Goal: Task Accomplishment & Management: Complete application form

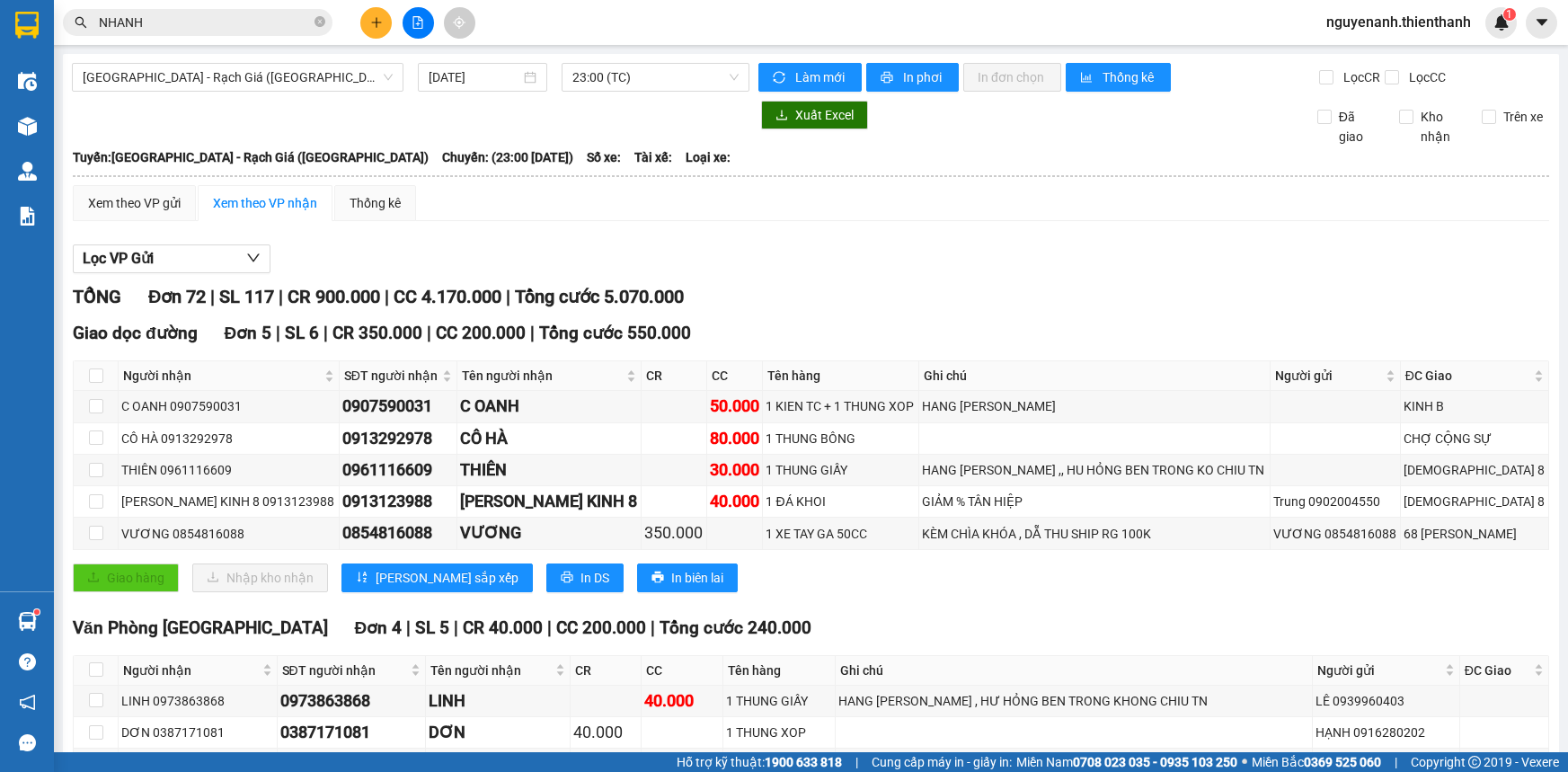
drag, startPoint x: 0, startPoint y: 0, endPoint x: 258, endPoint y: 23, distance: 259.0
click at [263, 25] on input "NHANH" at bounding box center [205, 23] width 212 height 20
click at [258, 23] on input "NHANH" at bounding box center [205, 23] width 212 height 20
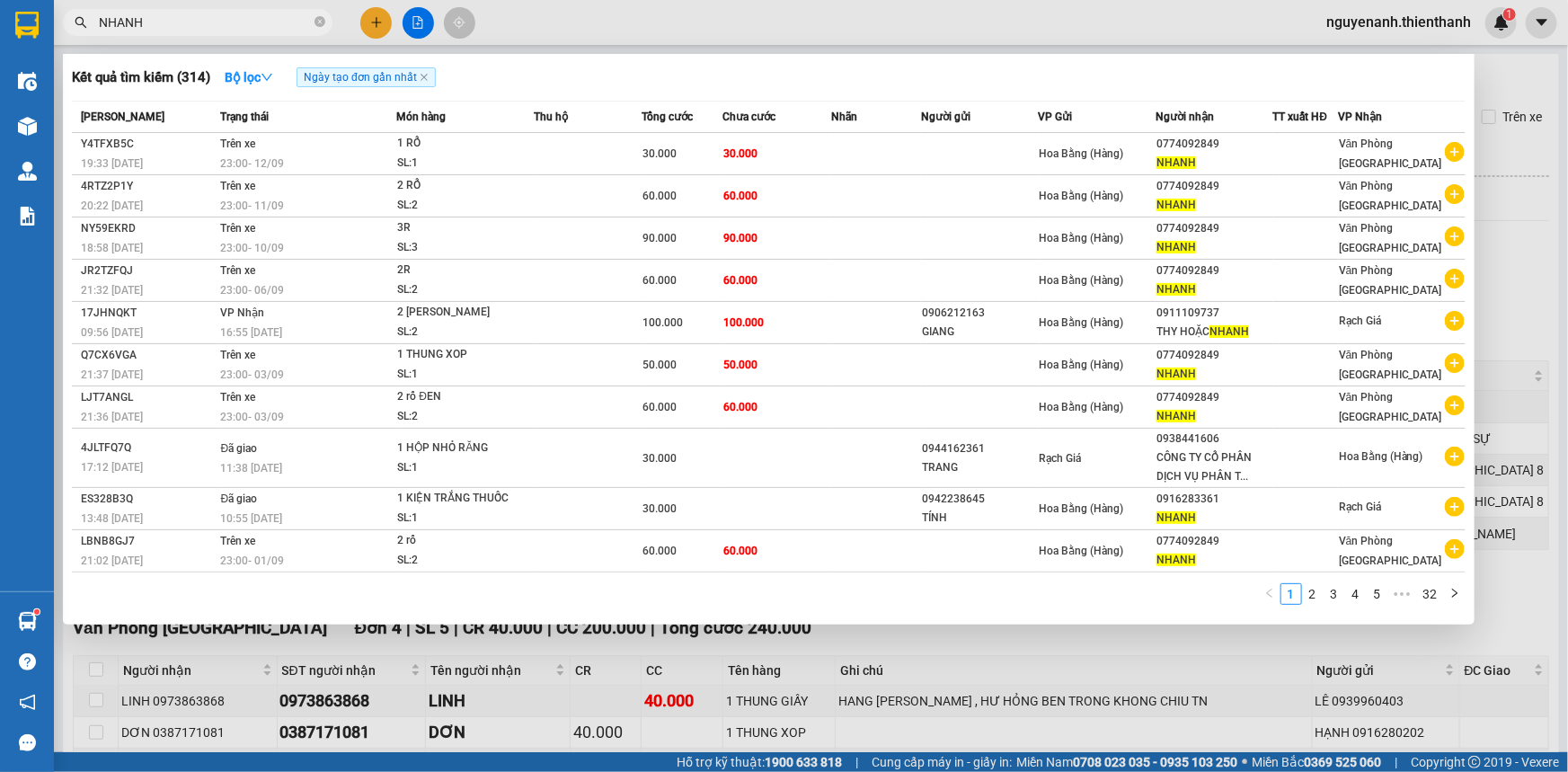
paste input "0934033022"
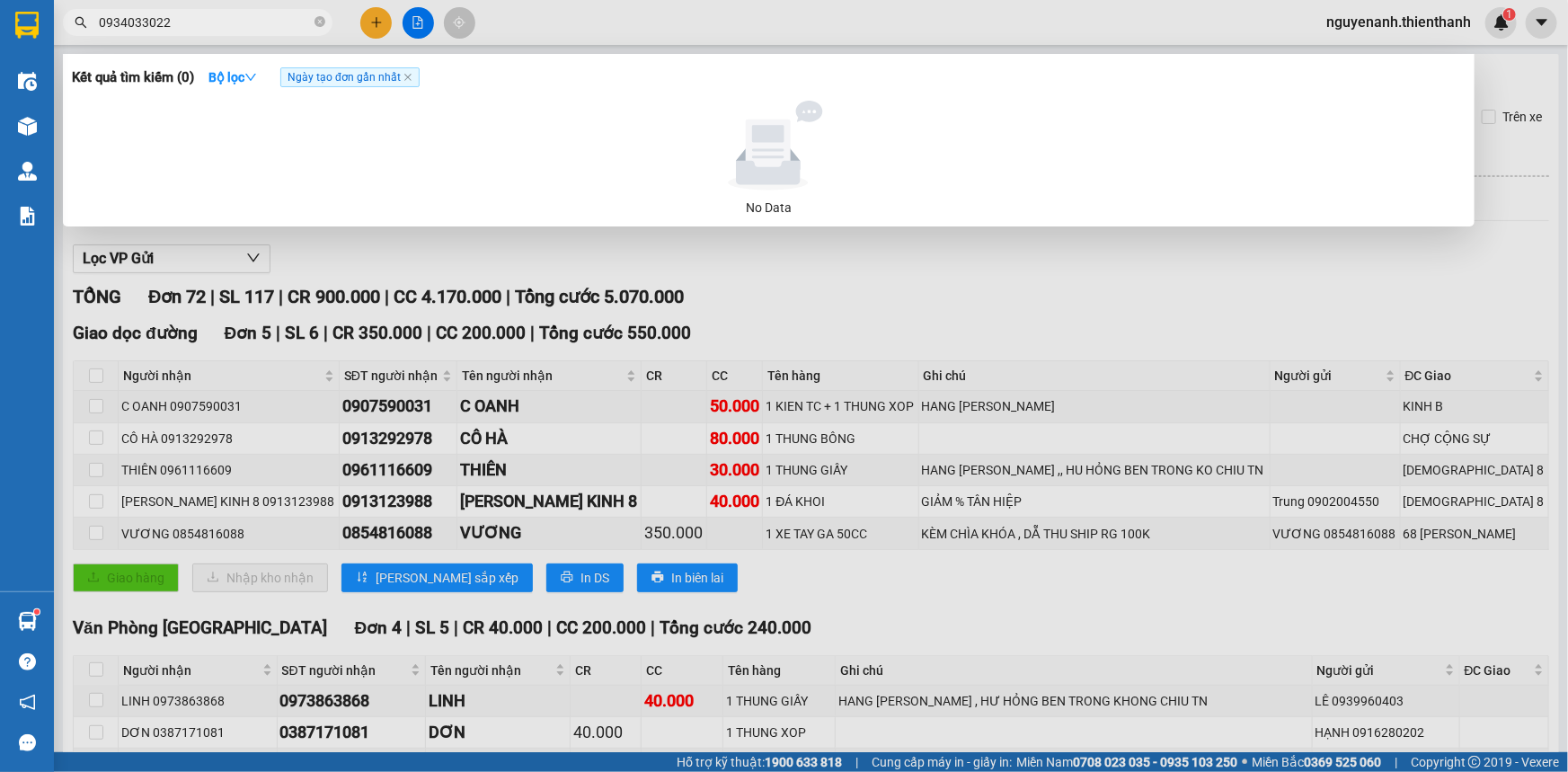
click at [261, 28] on input "0934033022" at bounding box center [205, 23] width 212 height 20
click at [262, 28] on input "0934033022" at bounding box center [205, 23] width 212 height 20
type input "0934033022"
click at [323, 21] on icon "close-circle" at bounding box center [320, 22] width 11 height 11
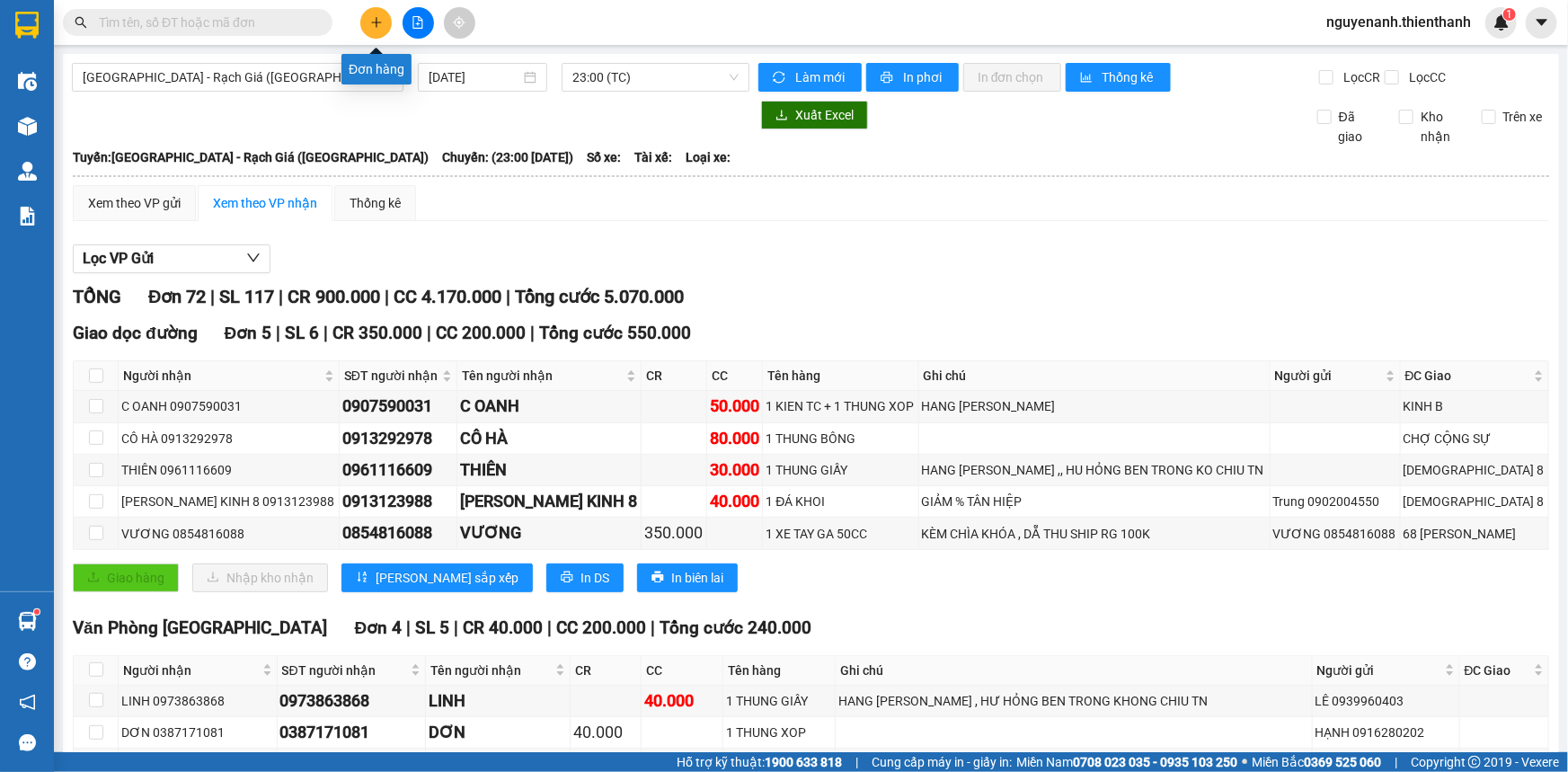
click at [363, 21] on button at bounding box center [376, 23] width 32 height 32
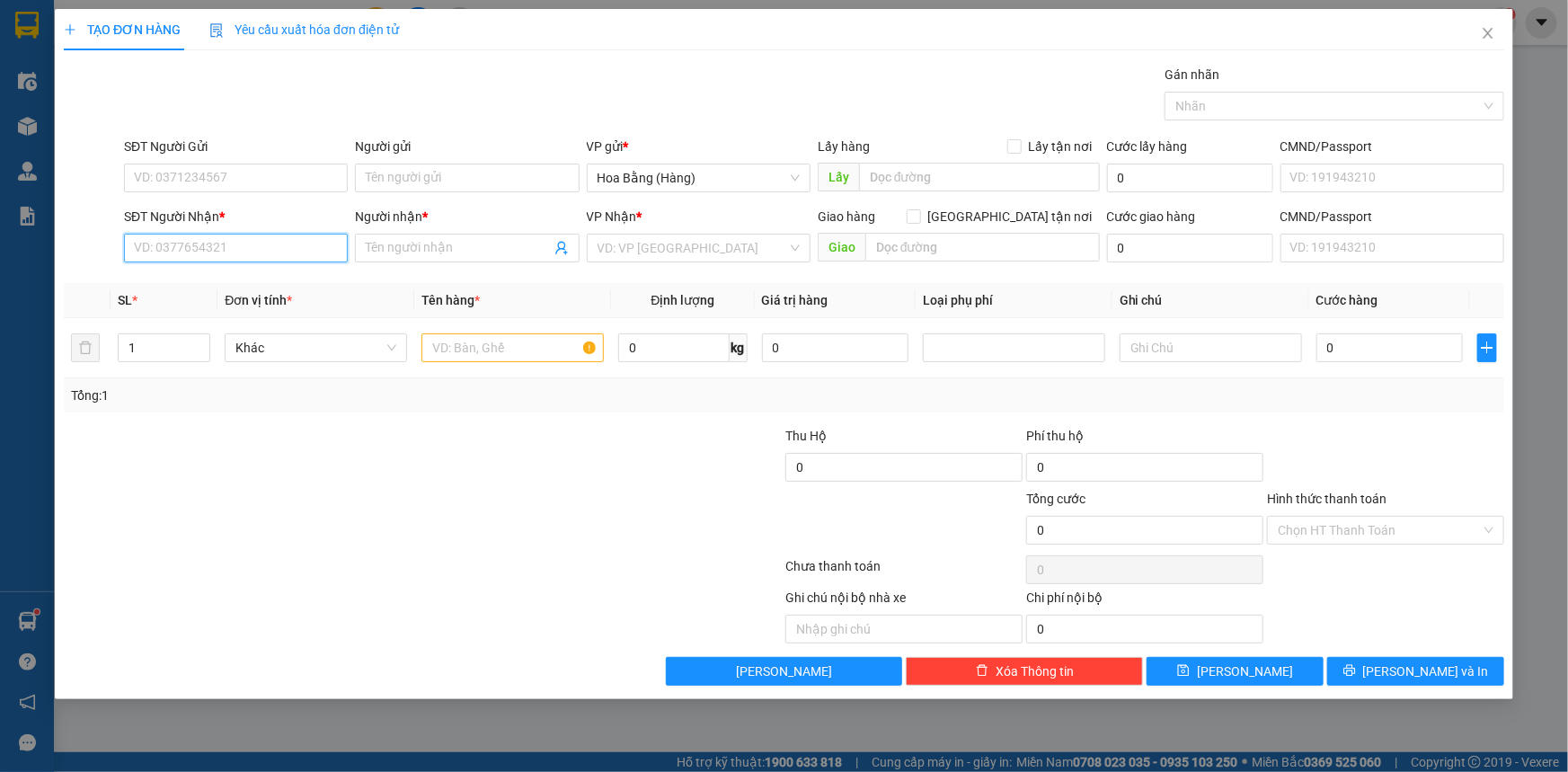
click at [262, 239] on input "SĐT Người Nhận *" at bounding box center [236, 248] width 224 height 29
paste input "0934033022"
type input "0934033022"
click at [414, 243] on input "Người nhận *" at bounding box center [457, 248] width 184 height 20
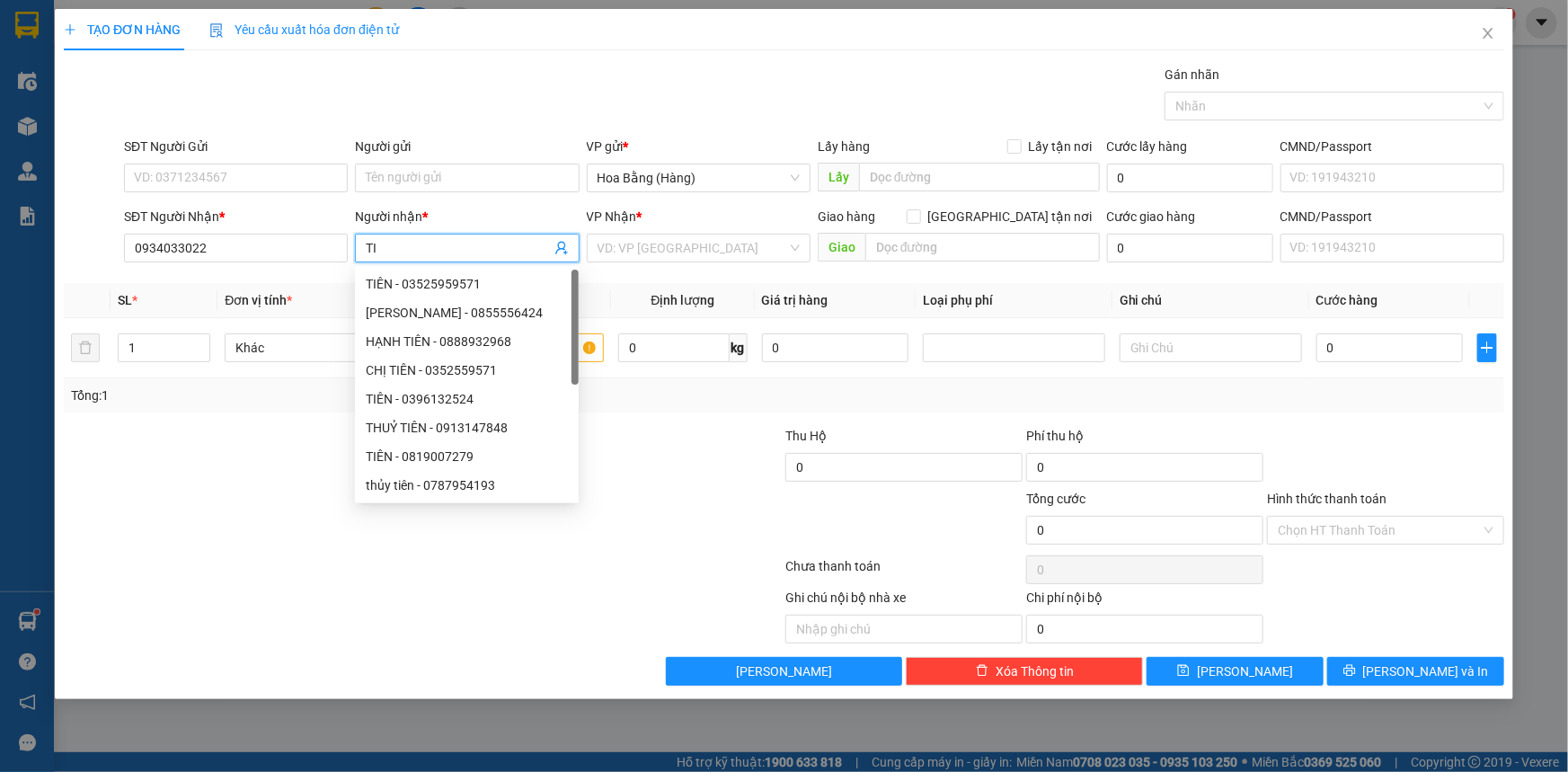
type input "T"
type input "TIÊN"
